Goal: Obtain resource: Obtain resource

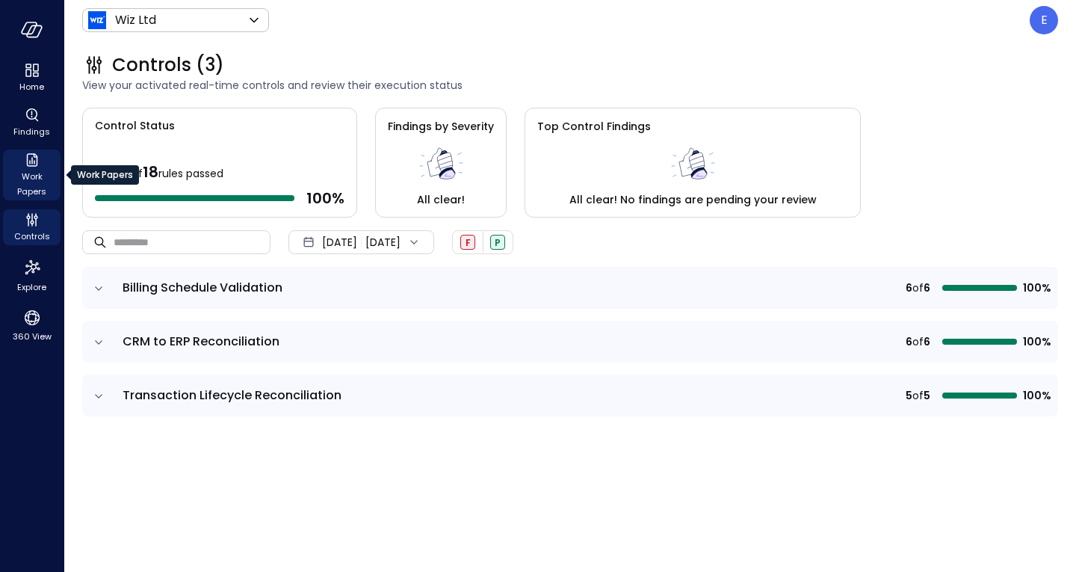
click at [34, 176] on span "Work Papers" at bounding box center [32, 184] width 46 height 30
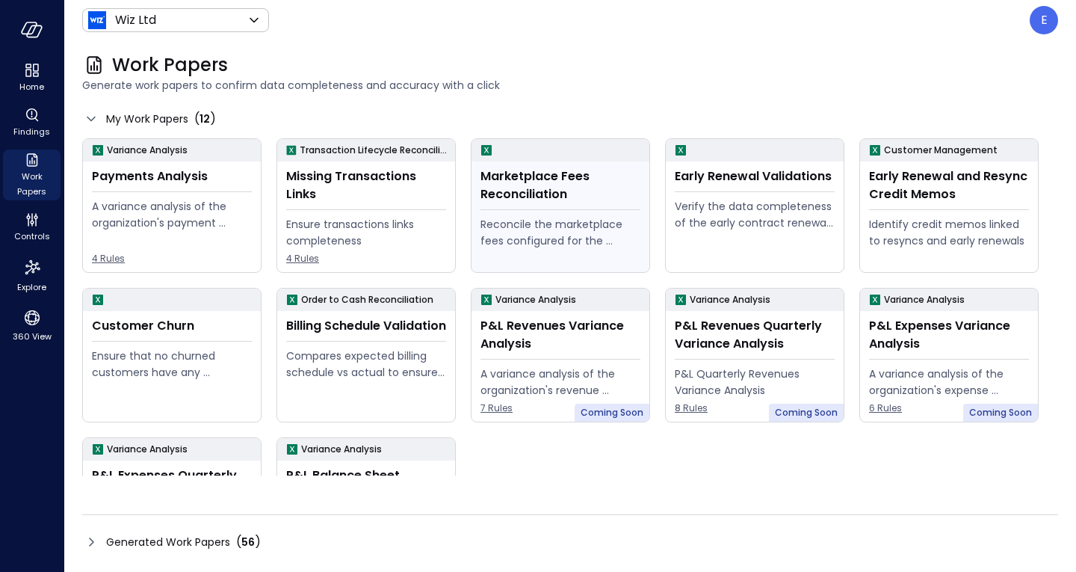
click at [604, 232] on div "Reconcile the marketplace fees configured for the Opportunity to the actual fee…" at bounding box center [561, 232] width 160 height 33
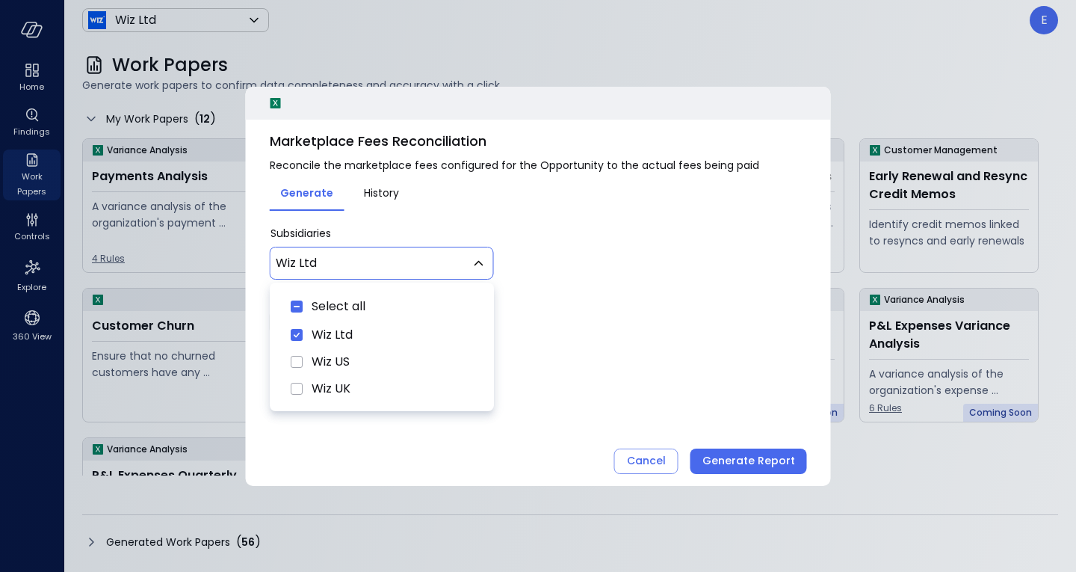
click at [391, 269] on body "Home Findings Work Papers Controls Explore 360 View Wiz Ltd ****** ​ E Work Pap…" at bounding box center [538, 286] width 1076 height 572
click at [318, 359] on span "Wiz US" at bounding box center [392, 362] width 161 height 18
click at [322, 387] on span "Wiz UK" at bounding box center [392, 389] width 161 height 18
type input "********"
click at [549, 356] on div at bounding box center [538, 286] width 1076 height 572
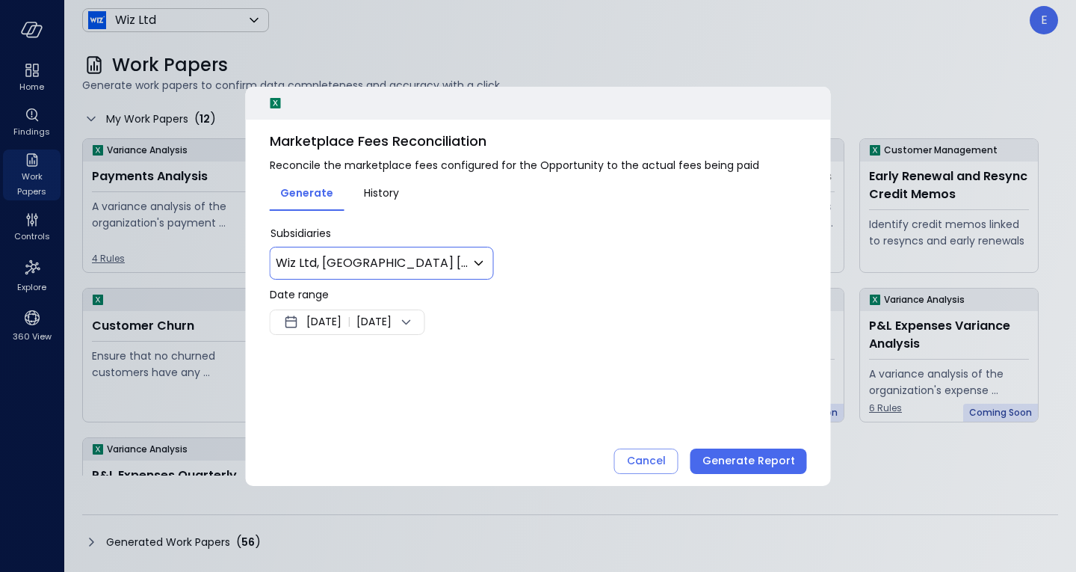
click at [342, 314] on span "[DATE]" at bounding box center [323, 322] width 35 height 18
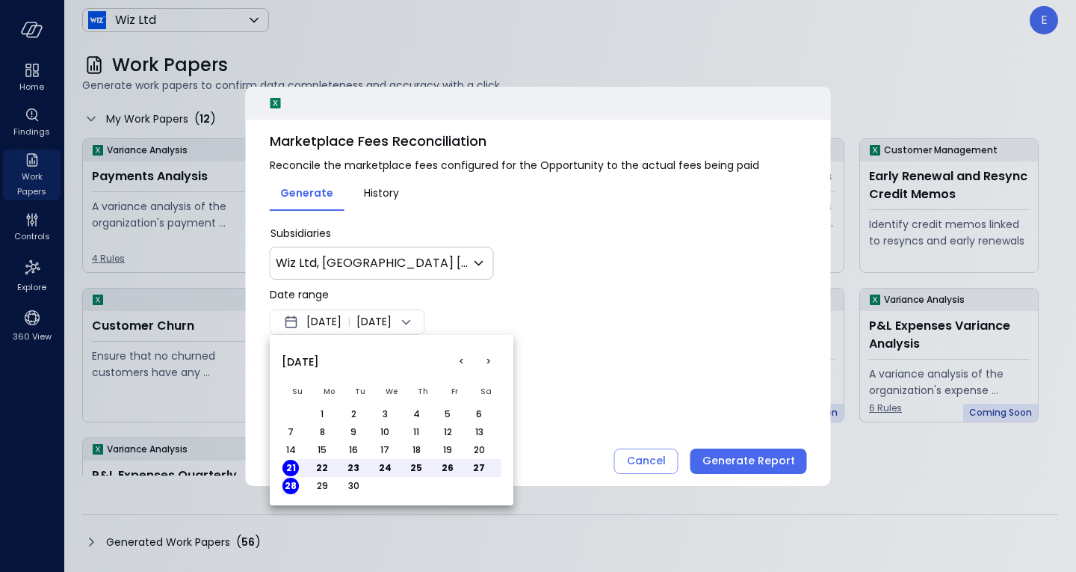
click at [445, 363] on div "[DATE]" at bounding box center [392, 361] width 220 height 33
click at [457, 360] on button "<" at bounding box center [461, 361] width 27 height 27
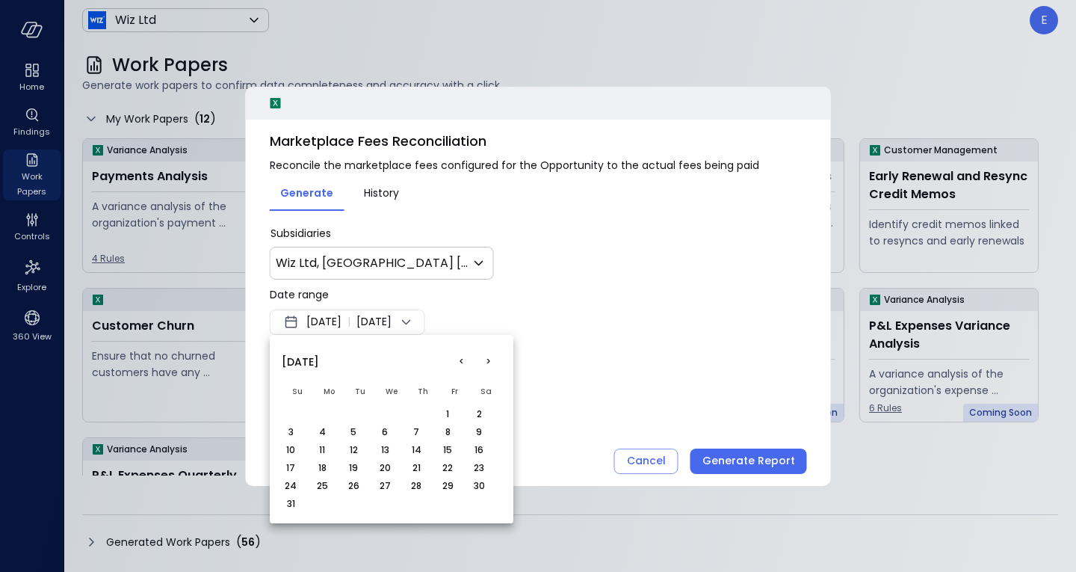
click at [444, 409] on button "1" at bounding box center [447, 414] width 16 height 16
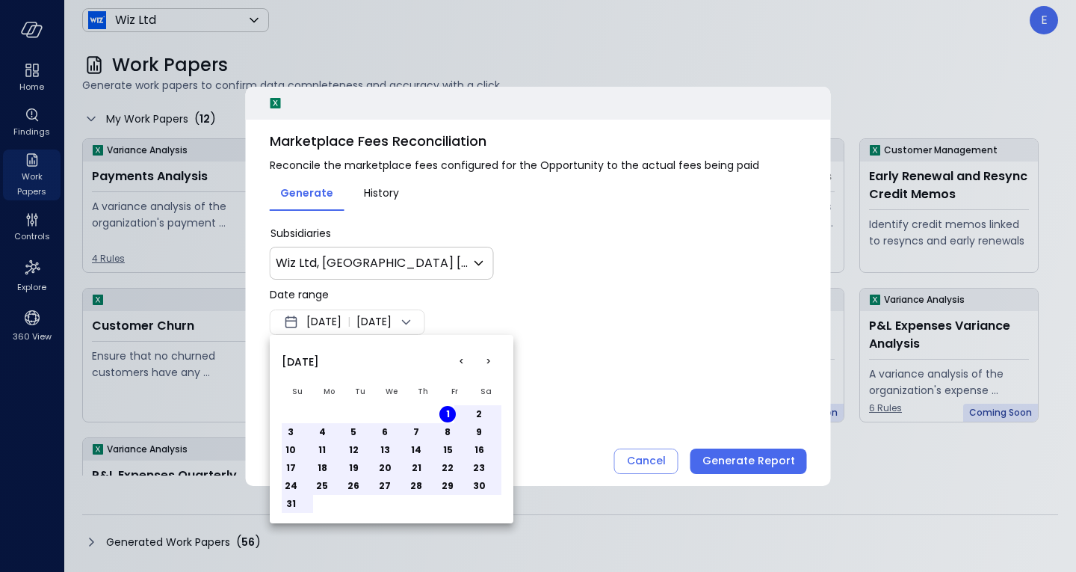
click at [457, 315] on div at bounding box center [538, 286] width 1076 height 572
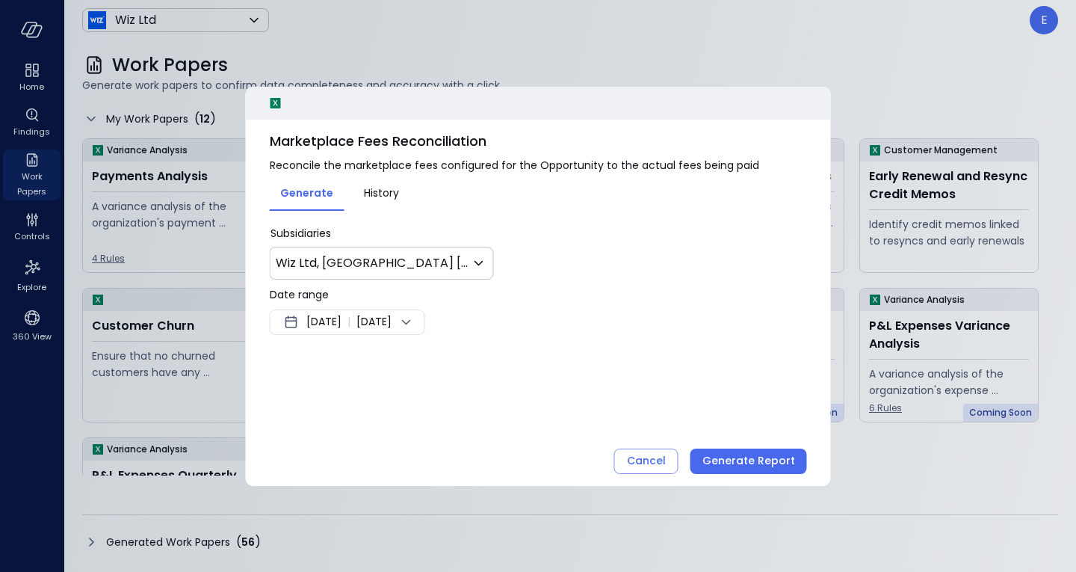
click at [416, 320] on icon at bounding box center [407, 322] width 18 height 18
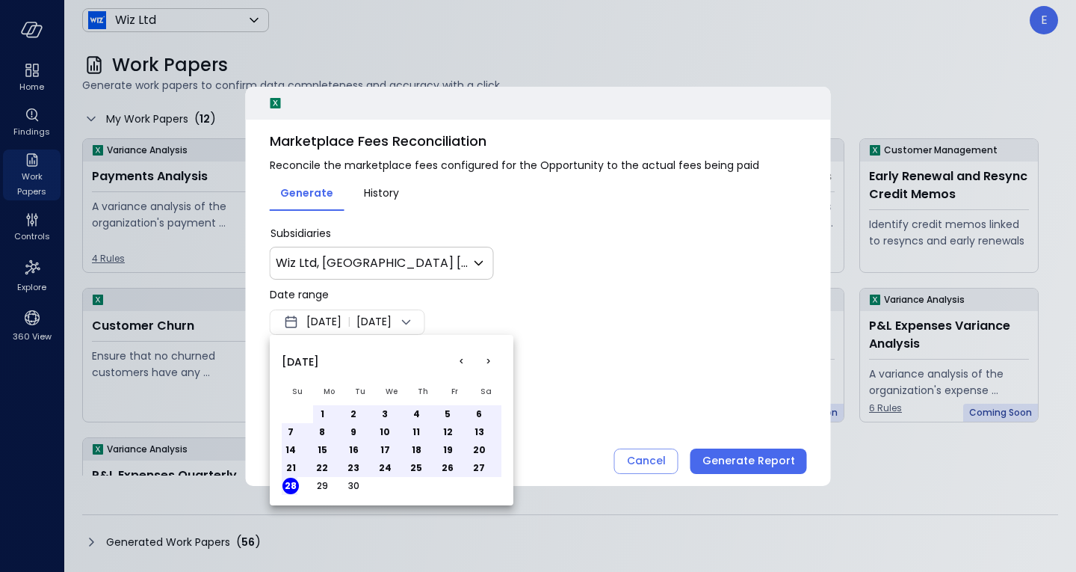
click at [461, 361] on button "<" at bounding box center [461, 361] width 27 height 27
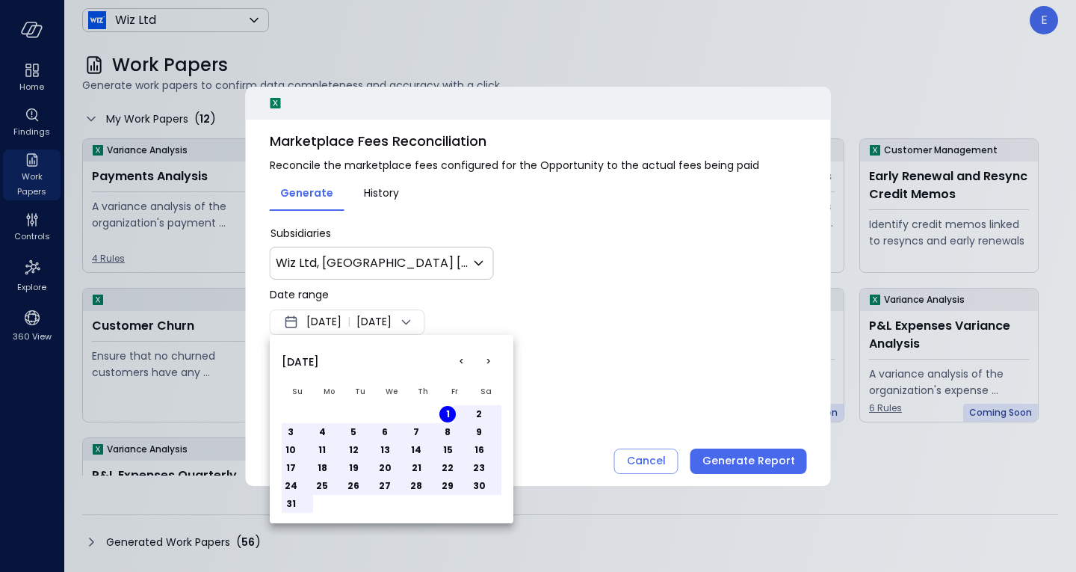
click at [297, 498] on button "31" at bounding box center [290, 503] width 16 height 16
click at [740, 457] on div at bounding box center [538, 286] width 1076 height 572
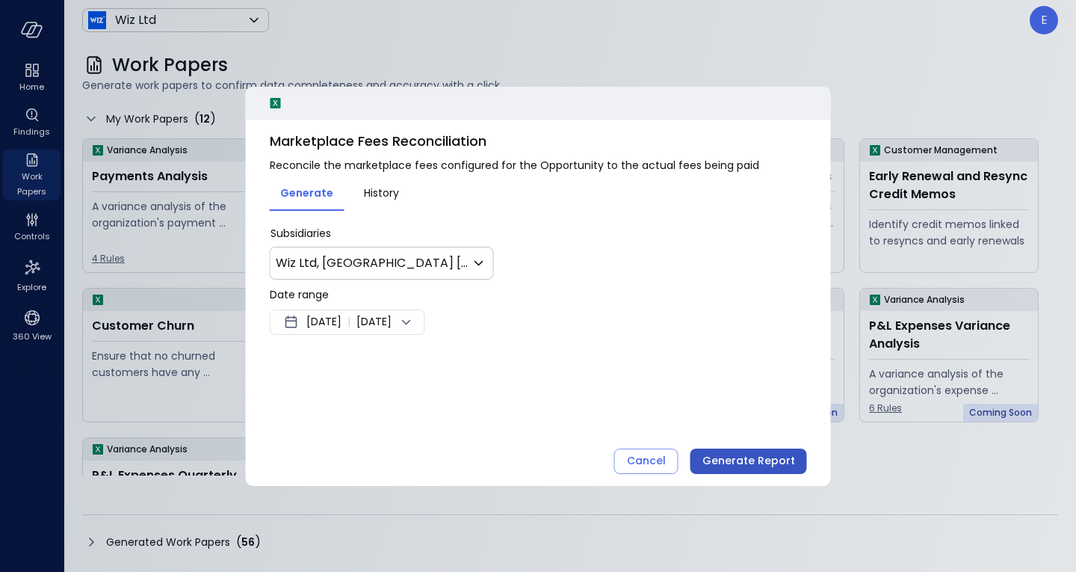
click at [740, 458] on div "Generate Report" at bounding box center [748, 460] width 93 height 19
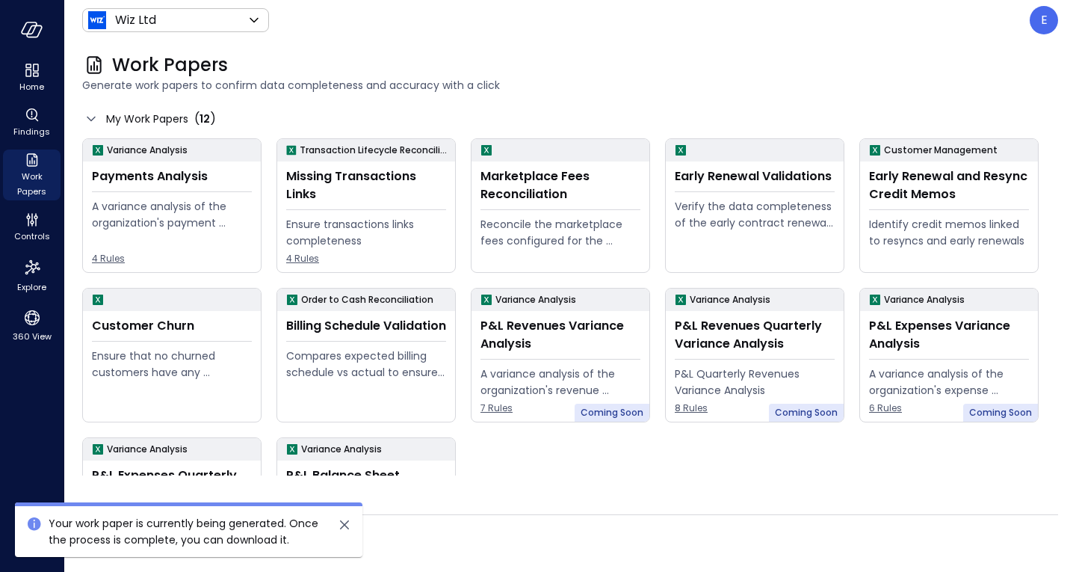
click at [726, 549] on div "Generated Work Papers ( 56 )" at bounding box center [570, 542] width 976 height 24
